Goal: Task Accomplishment & Management: Manage account settings

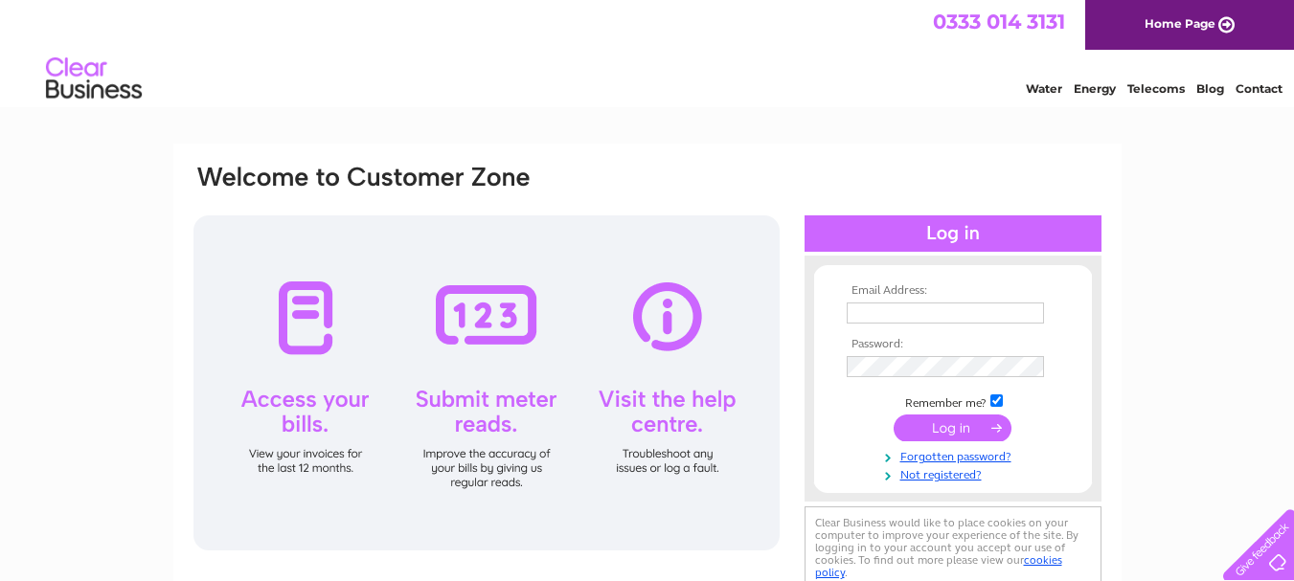
type input "discountfireplaces@hotmail.co.uk"
click at [925, 416] on input "submit" at bounding box center [952, 428] width 118 height 27
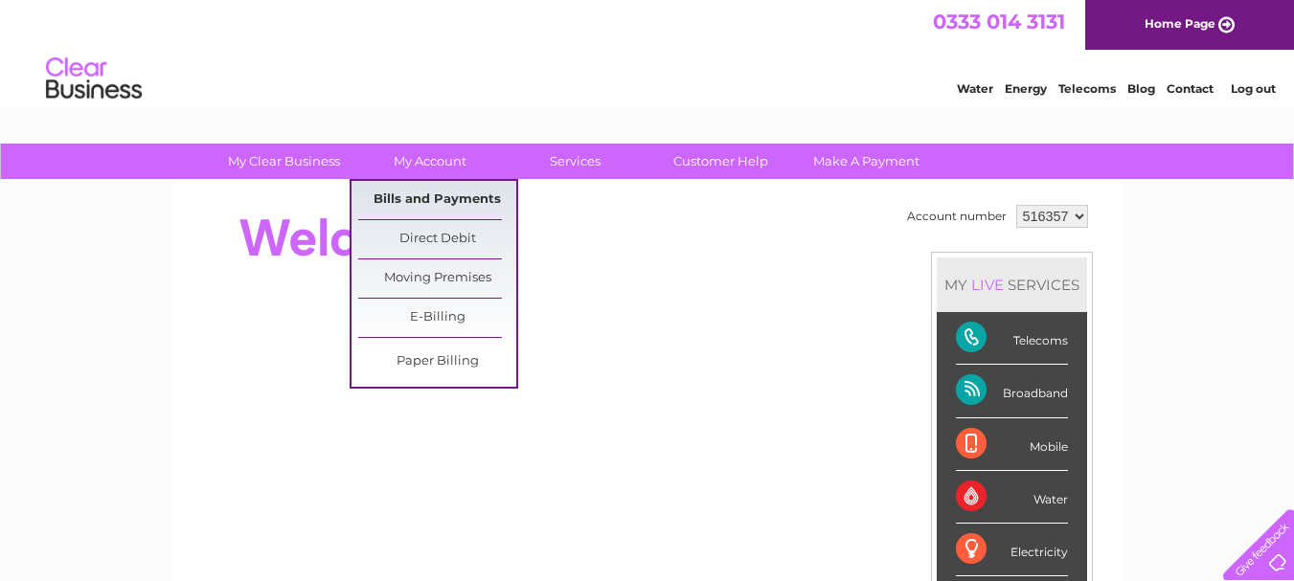
click at [409, 207] on link "Bills and Payments" at bounding box center [437, 200] width 158 height 38
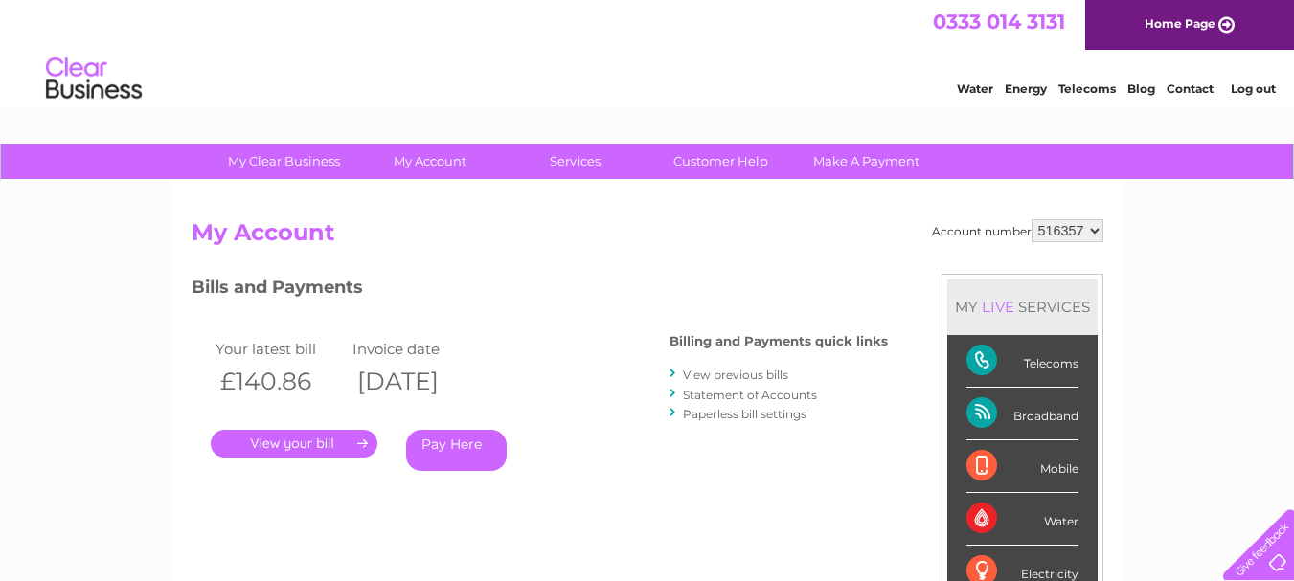
click at [326, 437] on link "." at bounding box center [294, 444] width 167 height 28
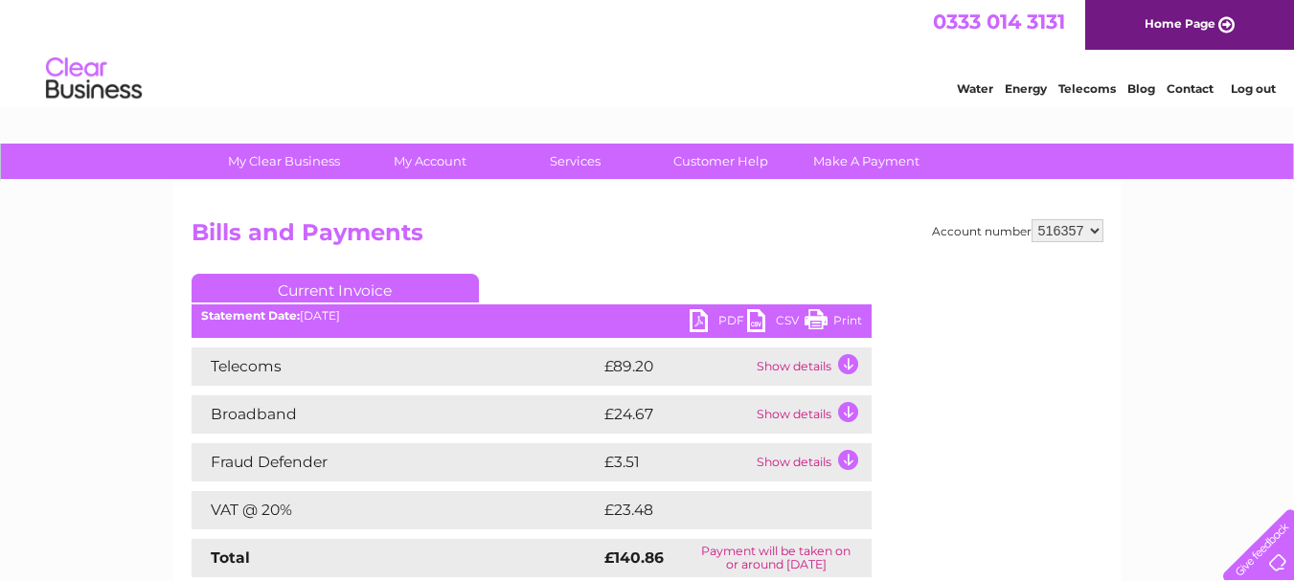
click at [704, 328] on link "PDF" at bounding box center [717, 323] width 57 height 28
